Goal: Register for event/course

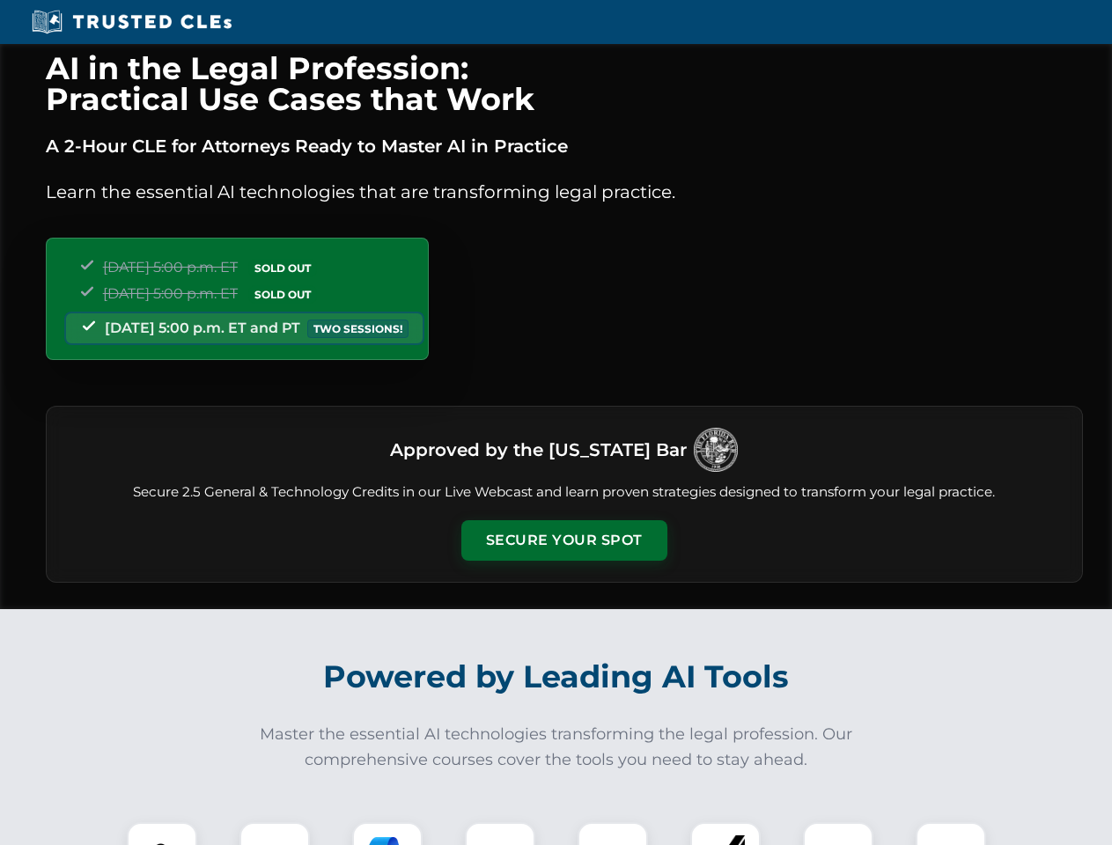
click at [564, 541] on button "Secure Your Spot" at bounding box center [564, 540] width 206 height 41
click at [162, 834] on img at bounding box center [161, 857] width 51 height 51
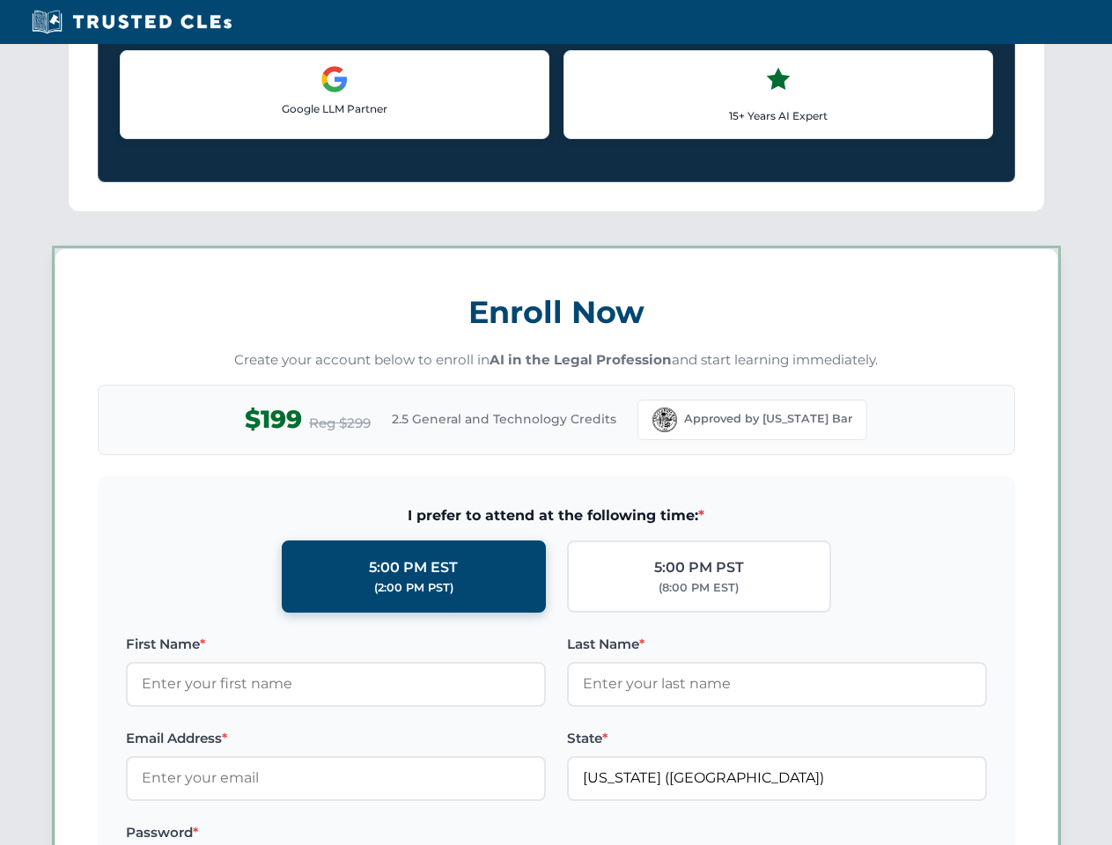
click at [387, 834] on label "Password *" at bounding box center [336, 832] width 420 height 21
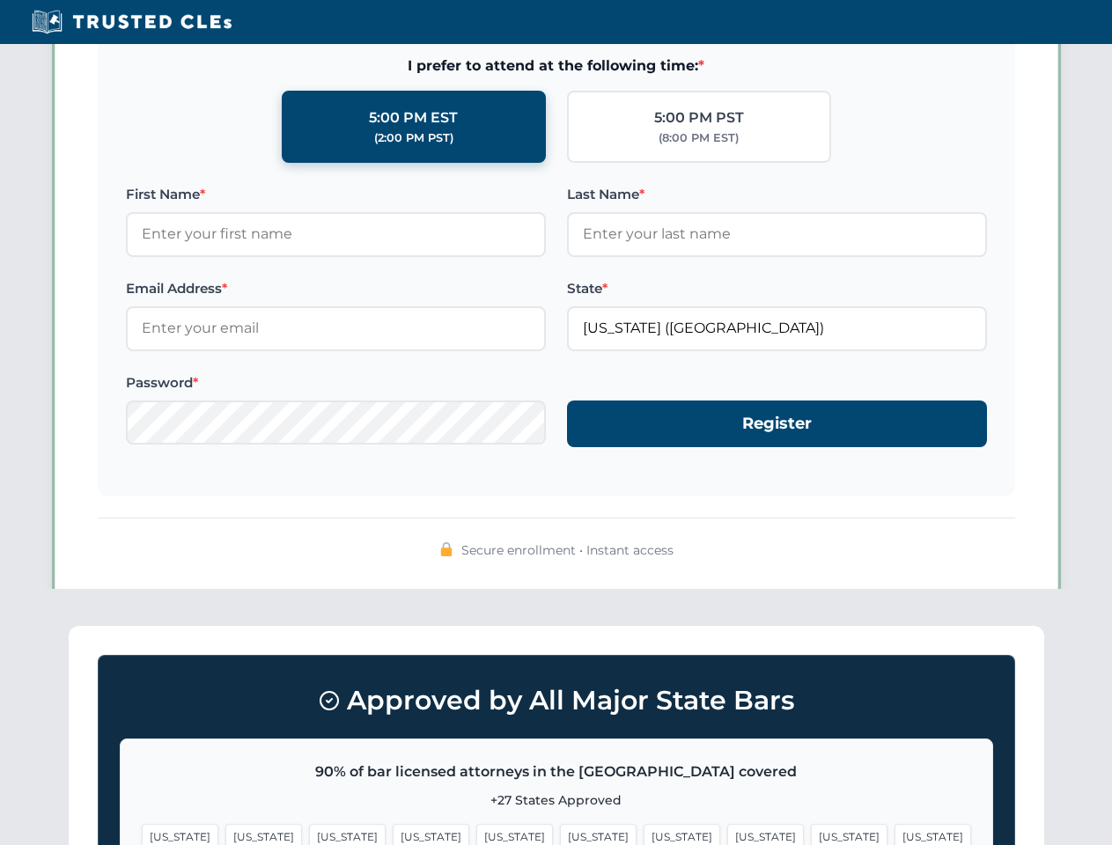
click at [811, 834] on span "[US_STATE]" at bounding box center [849, 837] width 77 height 26
